Goal: Communication & Community: Answer question/provide support

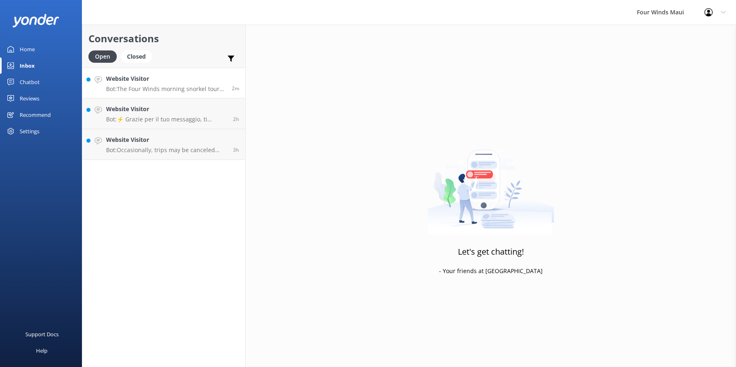
click at [145, 79] on h4 "Website Visitor" at bounding box center [166, 78] width 120 height 9
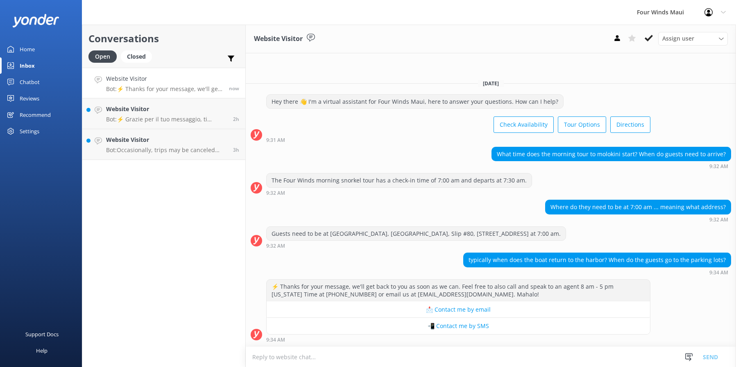
click at [369, 351] on textarea at bounding box center [491, 357] width 491 height 20
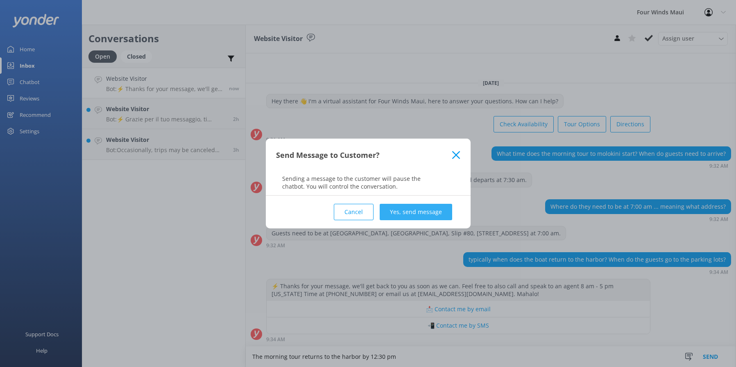
type textarea "The morning tour returns to the harbor by 12:30 pm"
click at [403, 208] on button "Yes, send message" at bounding box center [416, 212] width 73 height 16
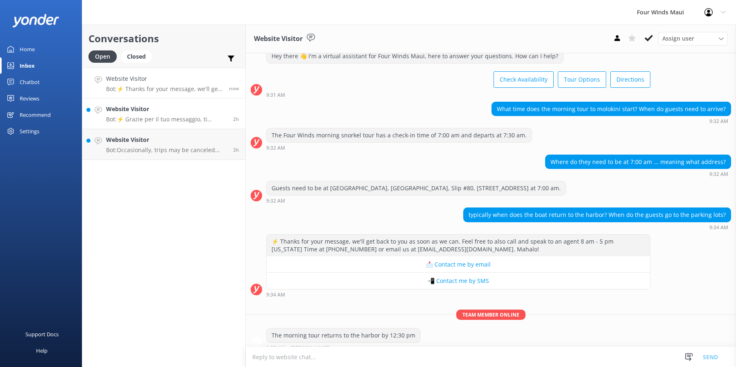
scroll to position [34, 0]
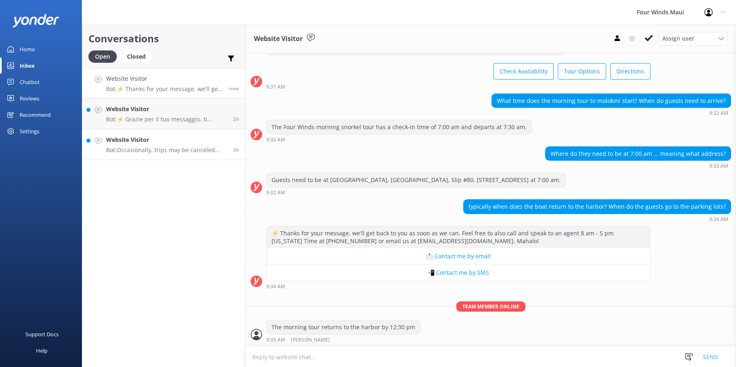
click at [197, 140] on h4 "Website Visitor" at bounding box center [166, 139] width 121 height 9
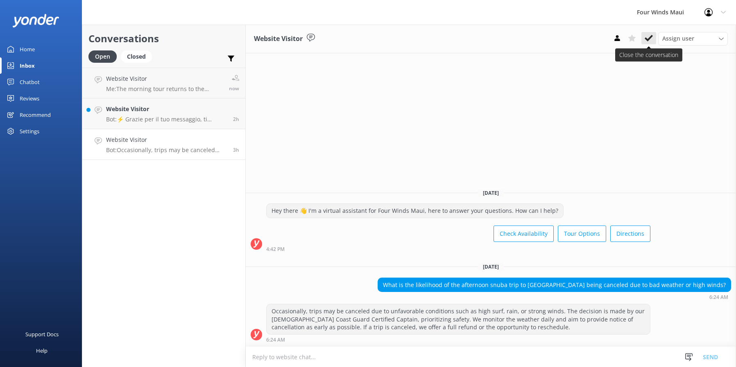
click at [654, 38] on button at bounding box center [649, 38] width 15 height 12
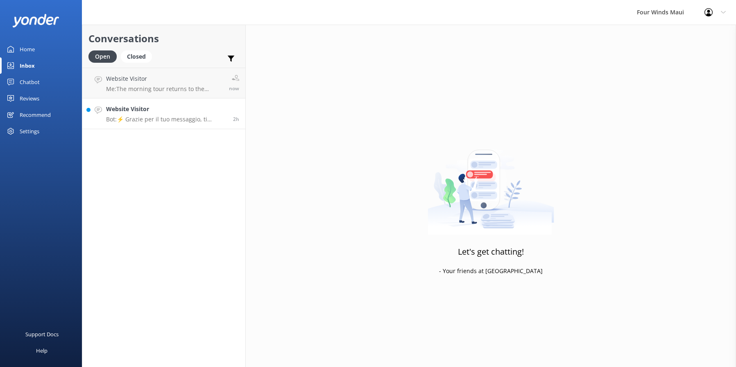
click at [170, 123] on link "Website Visitor Bot: ⚡ Grazie per il tuo messaggio, ti risponderemo al più pres…" at bounding box center [163, 113] width 163 height 31
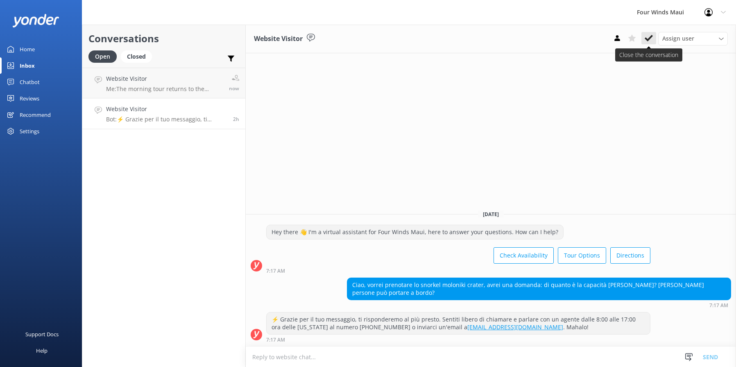
click at [652, 38] on icon at bounding box center [649, 38] width 8 height 8
